Goal: Information Seeking & Learning: Find specific fact

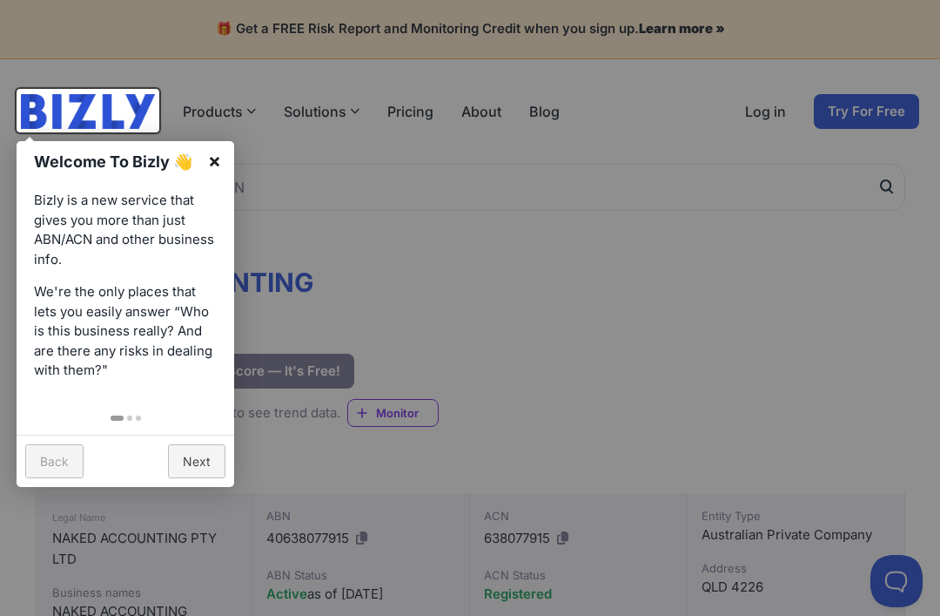
click at [212, 164] on link "×" at bounding box center [214, 160] width 39 height 39
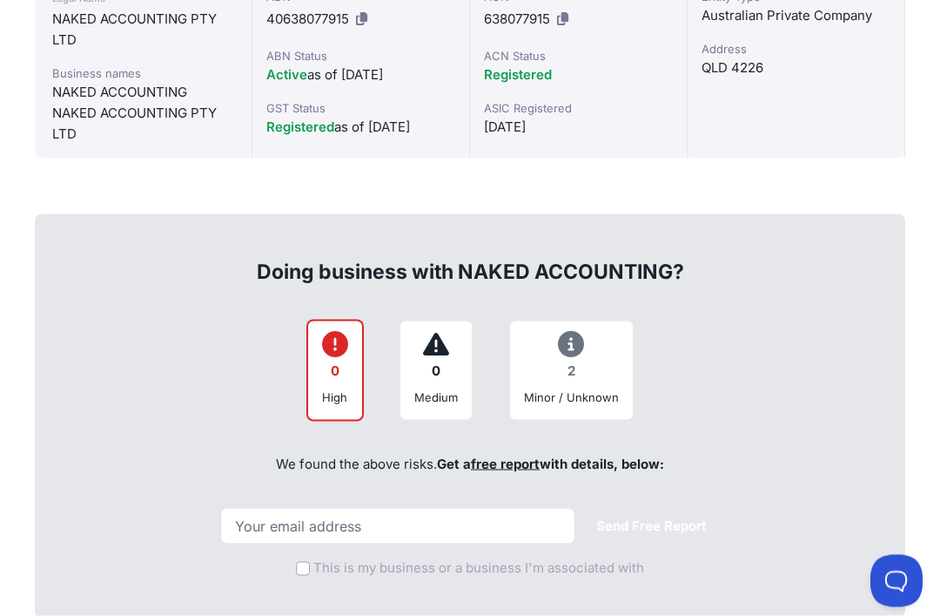
scroll to position [521, 0]
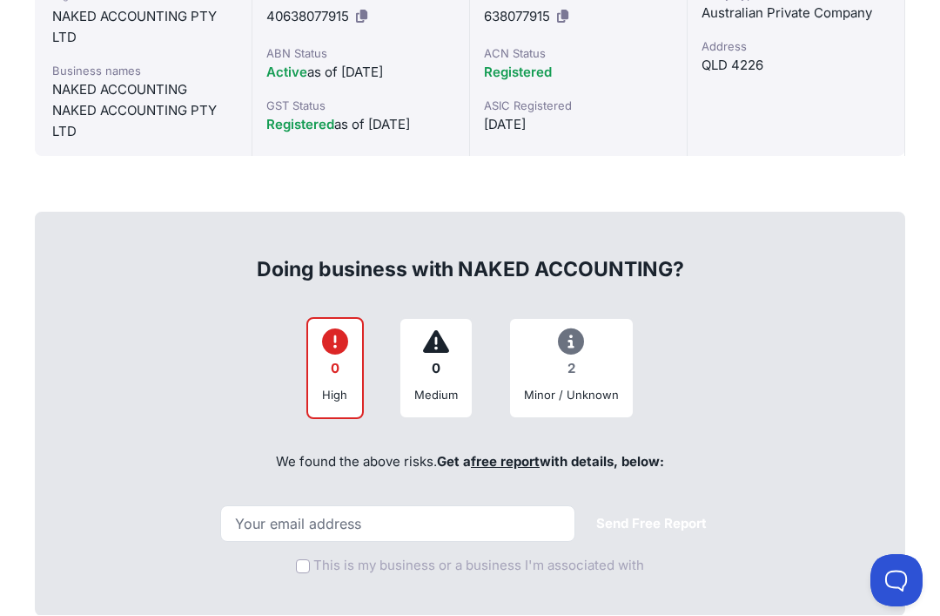
click at [570, 376] on div "2" at bounding box center [571, 370] width 95 height 34
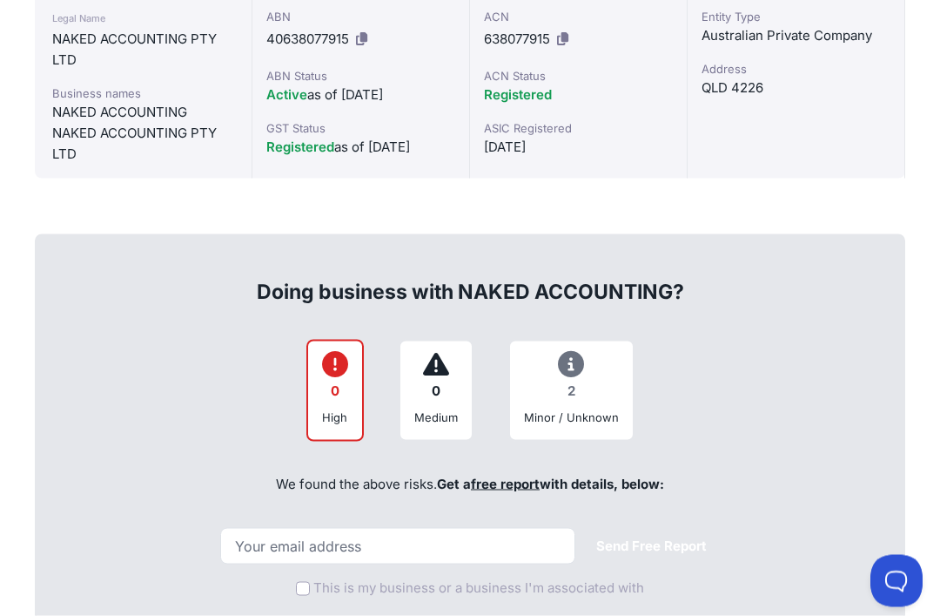
scroll to position [0, 0]
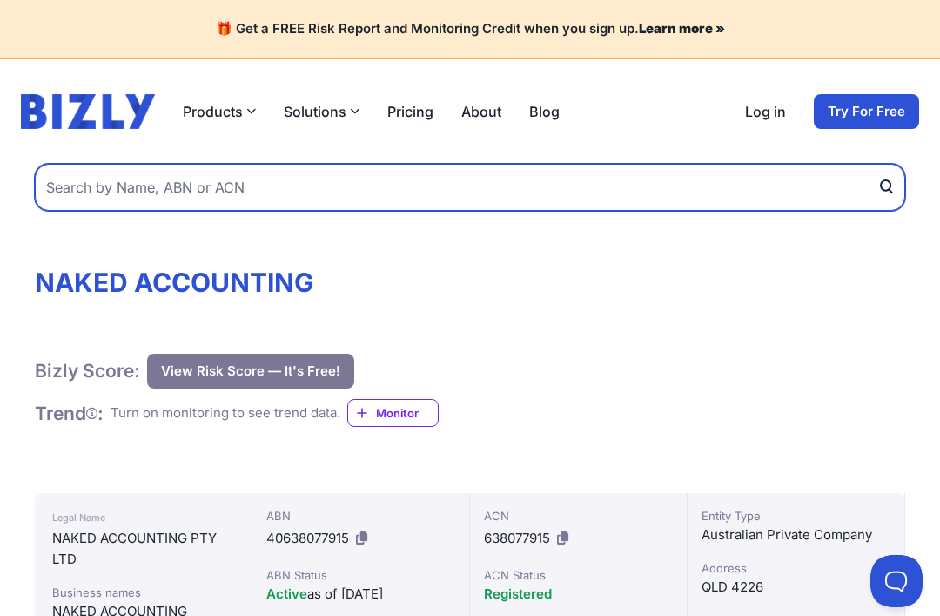
click at [143, 179] on input "text" at bounding box center [470, 187] width 871 height 47
type input "Brisbane Animal Ambulance"
click at [892, 186] on button "submit" at bounding box center [892, 187] width 28 height 47
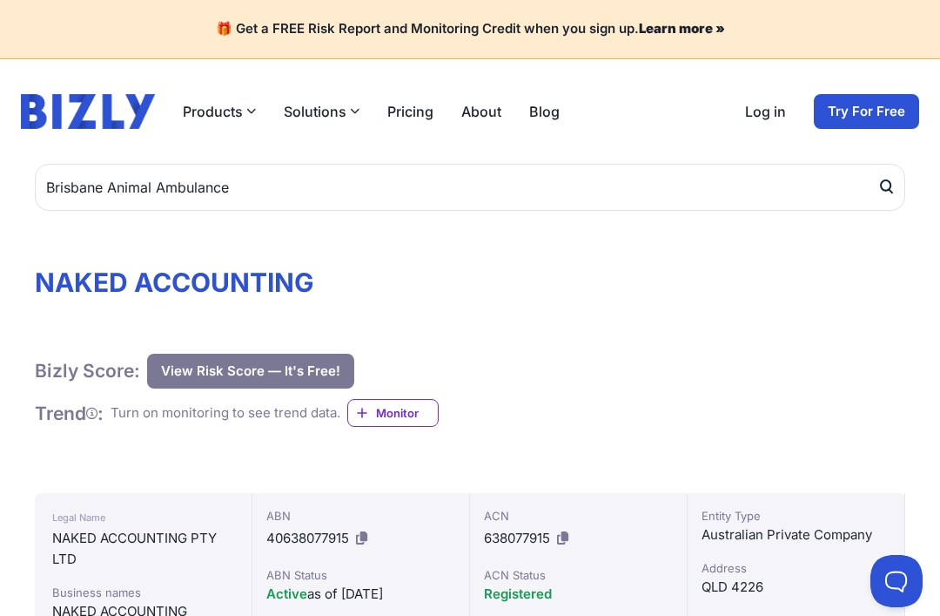
click at [885, 192] on icon "submit" at bounding box center [886, 187] width 17 height 18
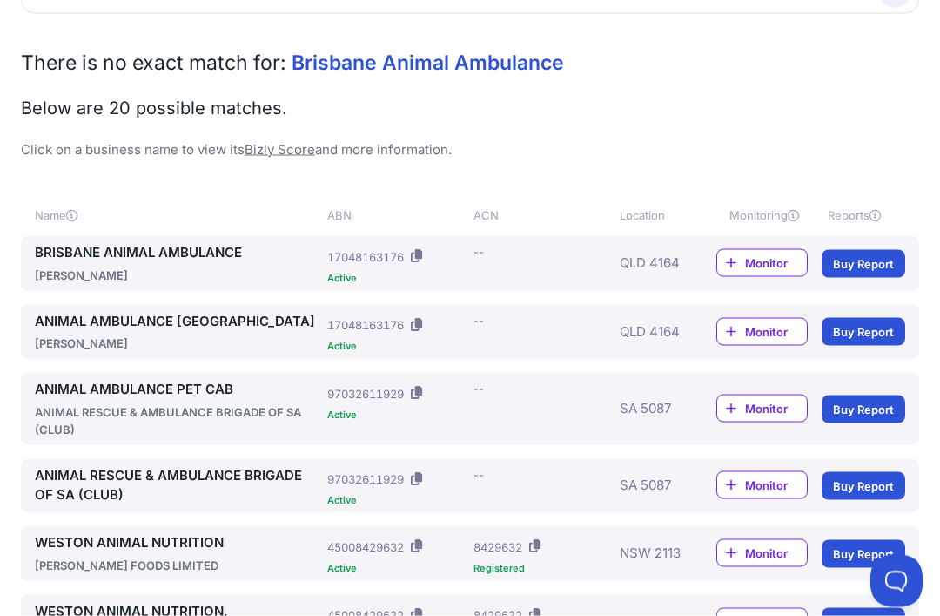
scroll to position [198, 0]
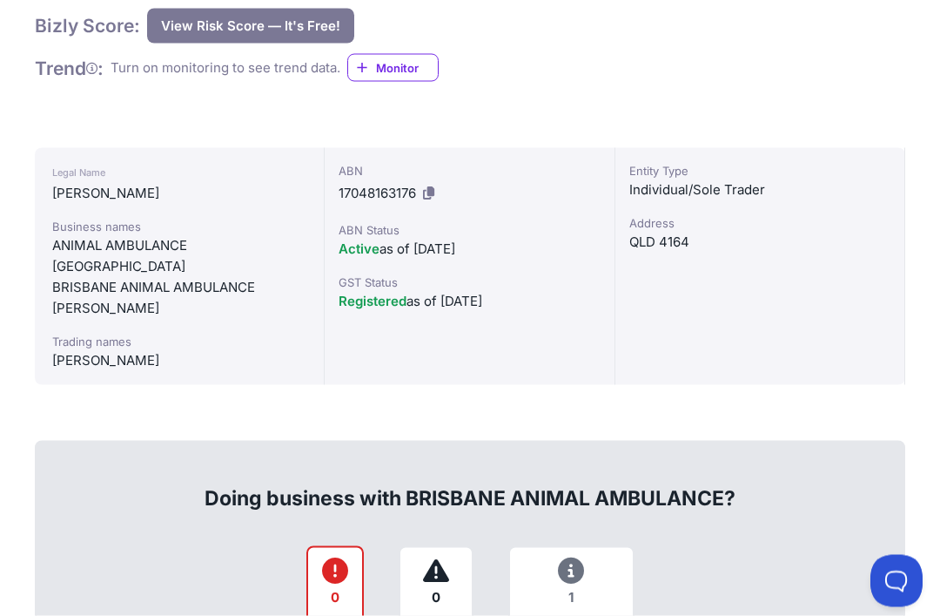
scroll to position [338, 0]
